Goal: Transaction & Acquisition: Book appointment/travel/reservation

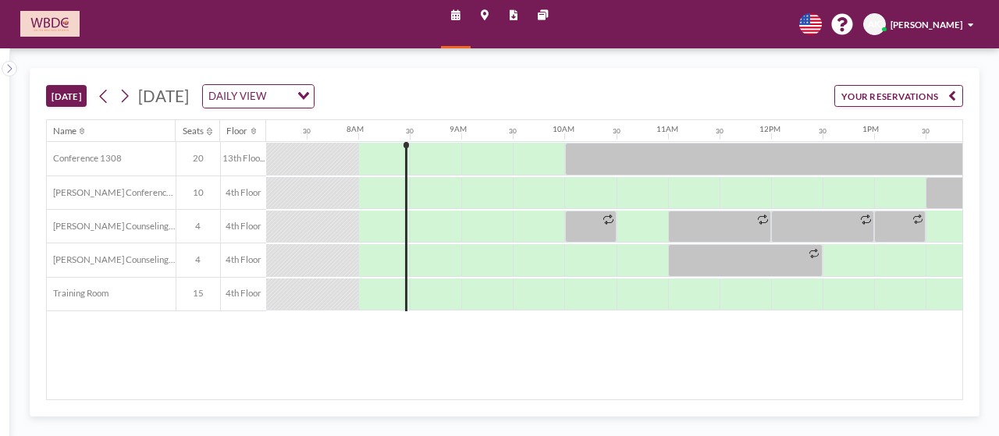
scroll to position [0, 761]
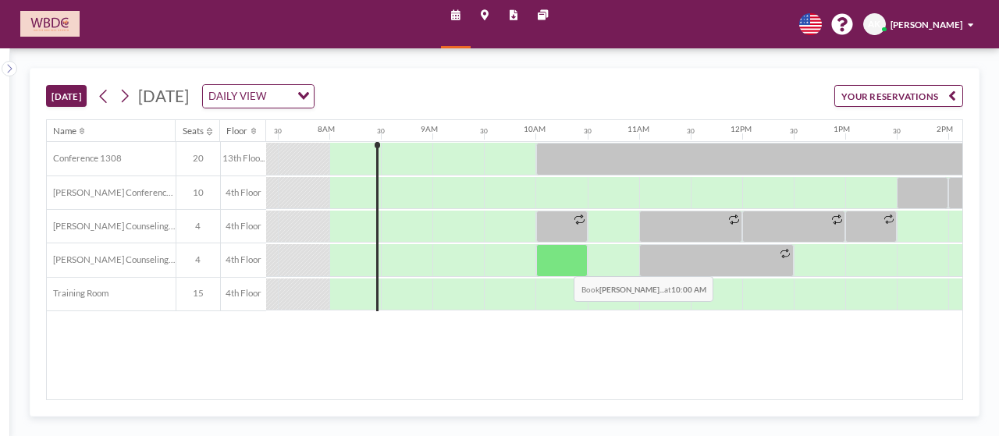
click at [563, 263] on div at bounding box center [562, 260] width 52 height 32
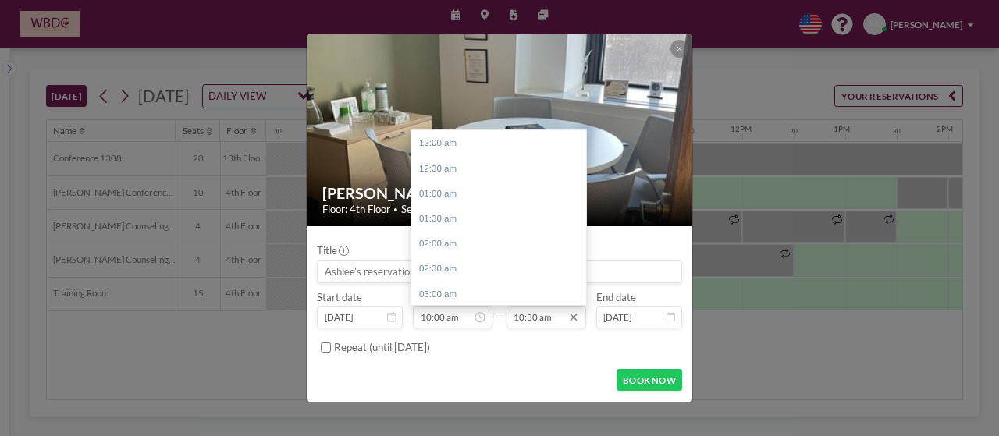
scroll to position [528, 0]
click at [528, 173] on div "11:00 am" at bounding box center [502, 168] width 183 height 25
type input "11:00 am"
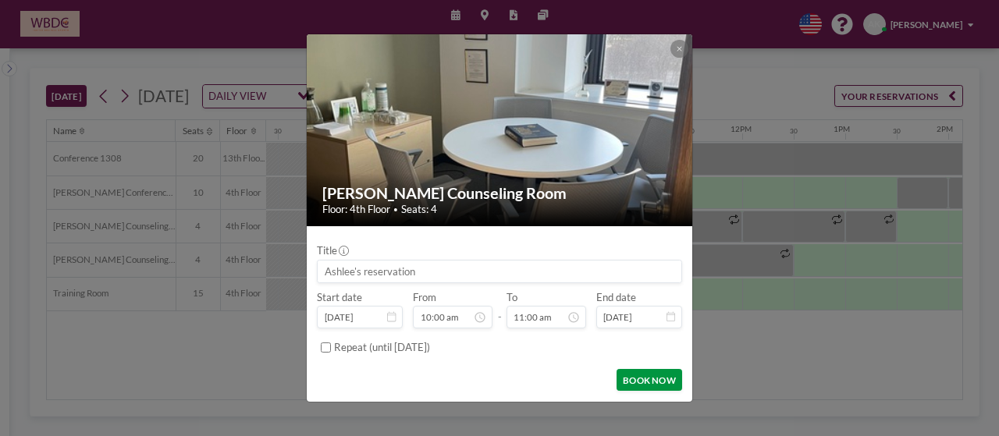
click at [671, 368] on form "Title Start date [DATE] From 10:00 am - To 11:00 am End date [DATE] Repeat (unt…" at bounding box center [499, 314] width 385 height 176
click at [669, 381] on button "BOOK NOW" at bounding box center [649, 380] width 65 height 22
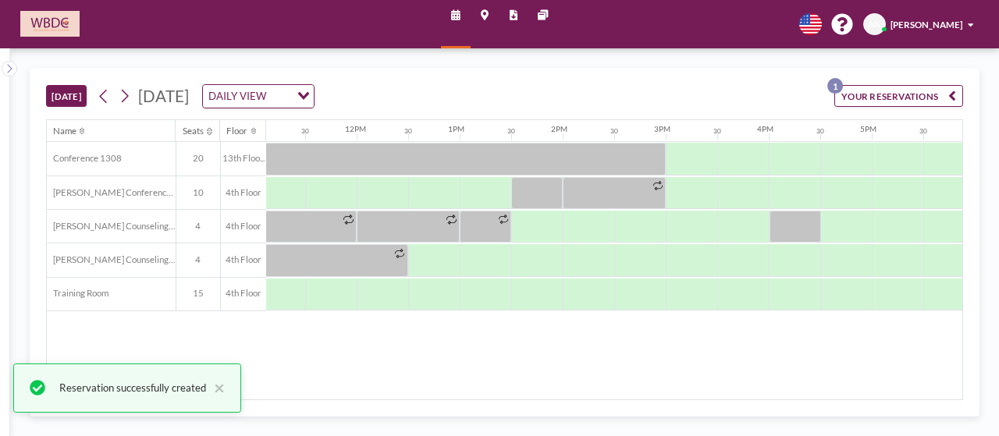
scroll to position [0, 1151]
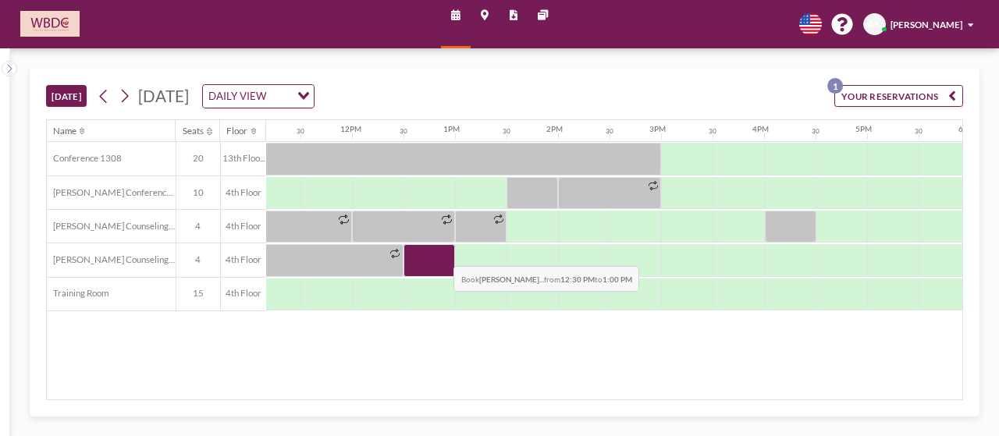
click at [442, 253] on div at bounding box center [430, 260] width 52 height 32
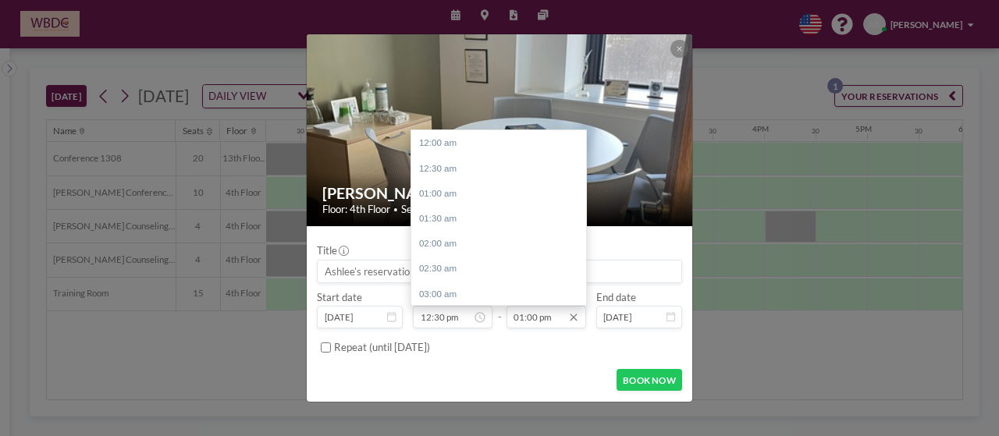
scroll to position [653, 0]
click at [514, 237] on div "03:00 pm" at bounding box center [502, 243] width 183 height 25
type input "03:00 pm"
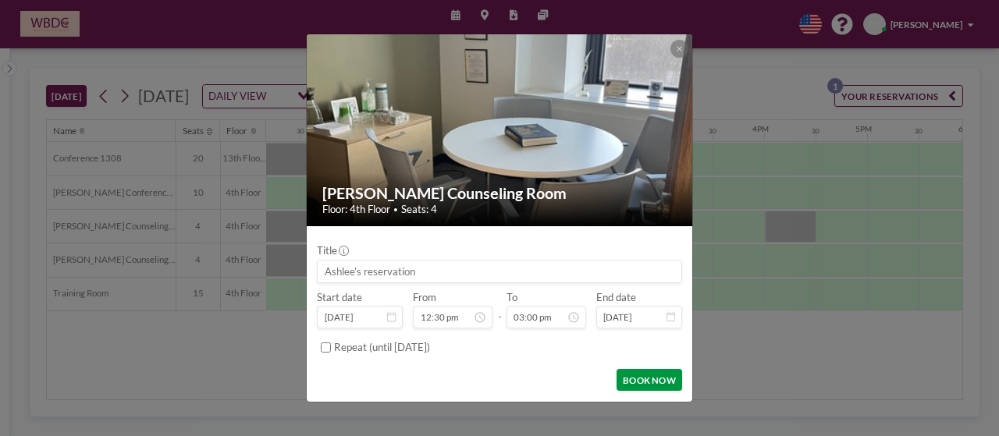
click at [643, 378] on button "BOOK NOW" at bounding box center [649, 380] width 65 height 22
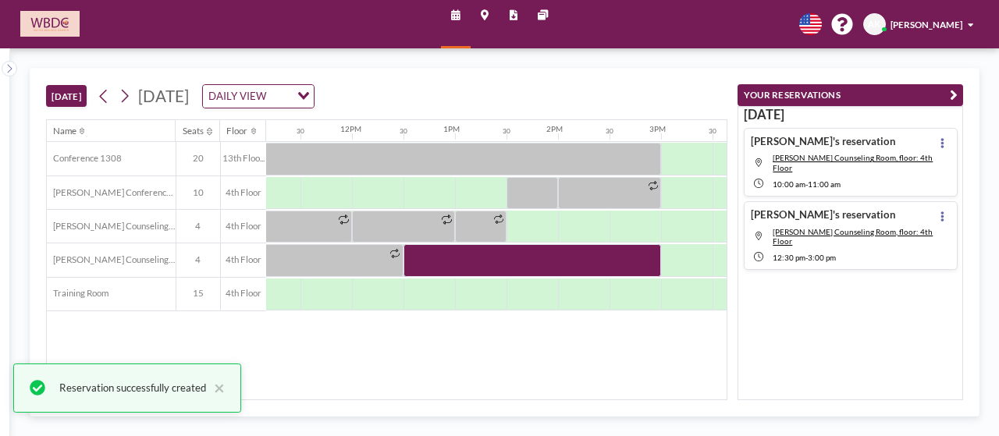
scroll to position [0, 1154]
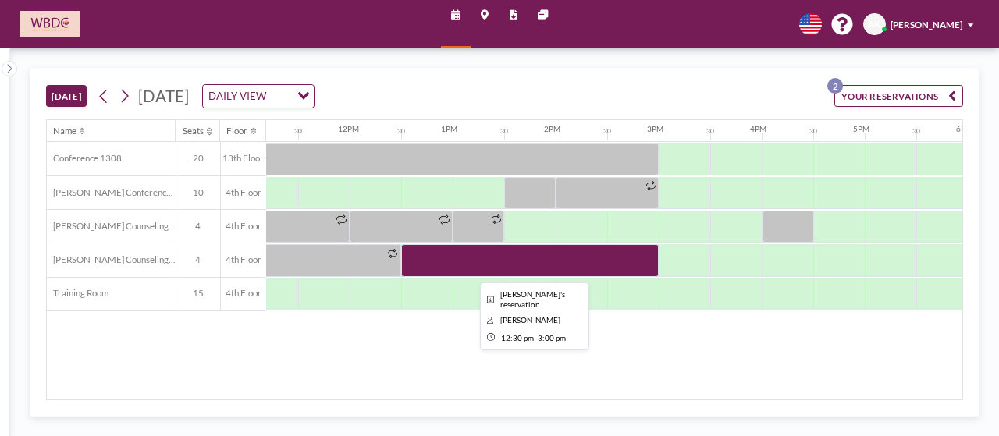
click at [496, 266] on div at bounding box center [530, 260] width 258 height 32
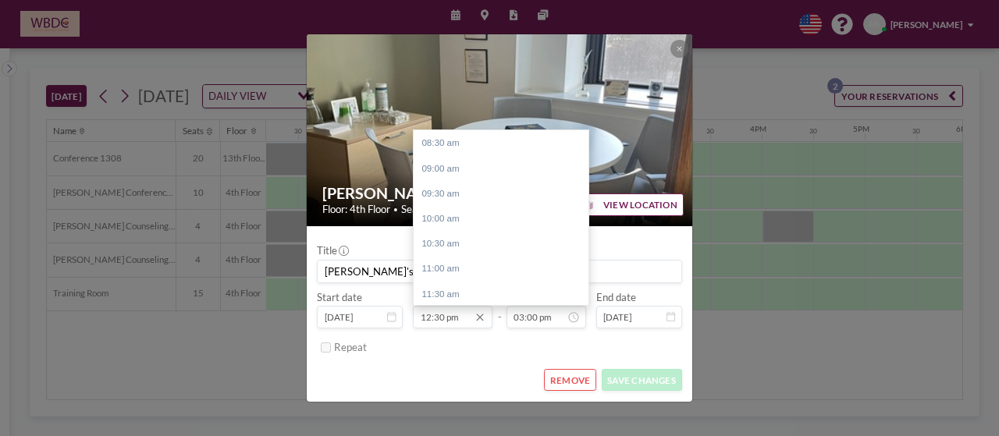
scroll to position [201, 0]
click at [468, 168] on div "01:00 pm" at bounding box center [505, 167] width 183 height 25
type input "01:00 pm"
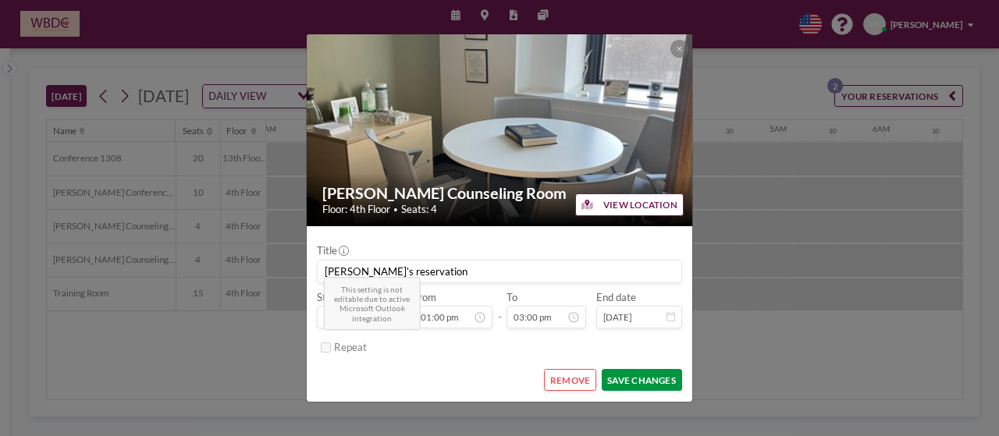
scroll to position [754, 0]
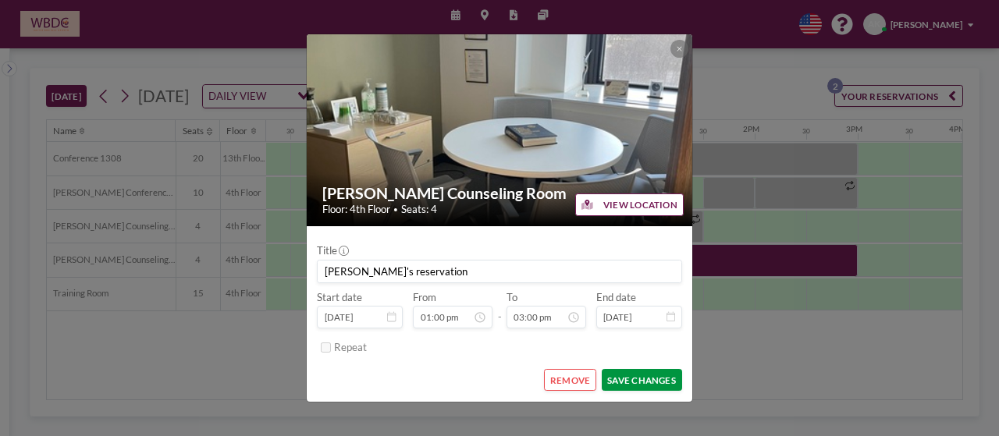
click at [634, 375] on button "SAVE CHANGES" at bounding box center [642, 380] width 80 height 22
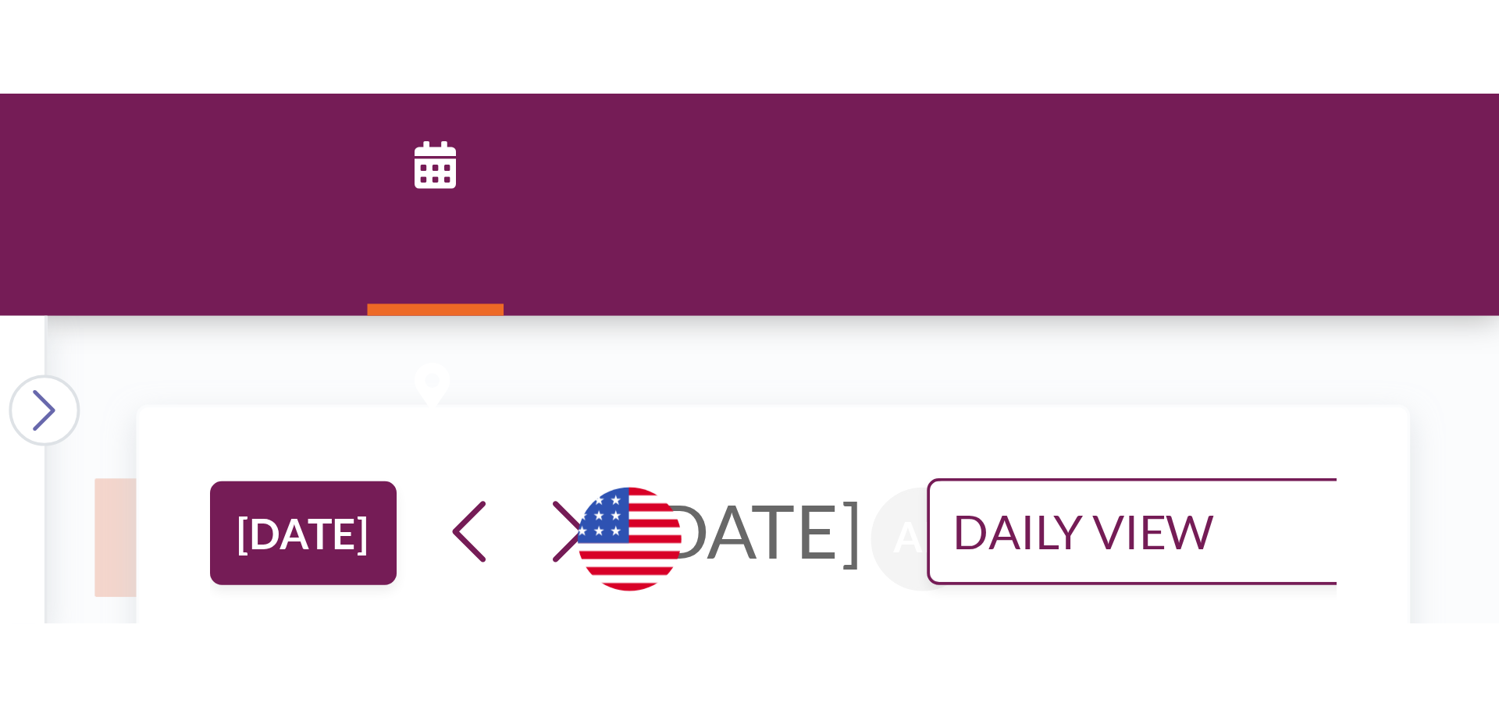
scroll to position [0, 808]
